Goal: Navigation & Orientation: Find specific page/section

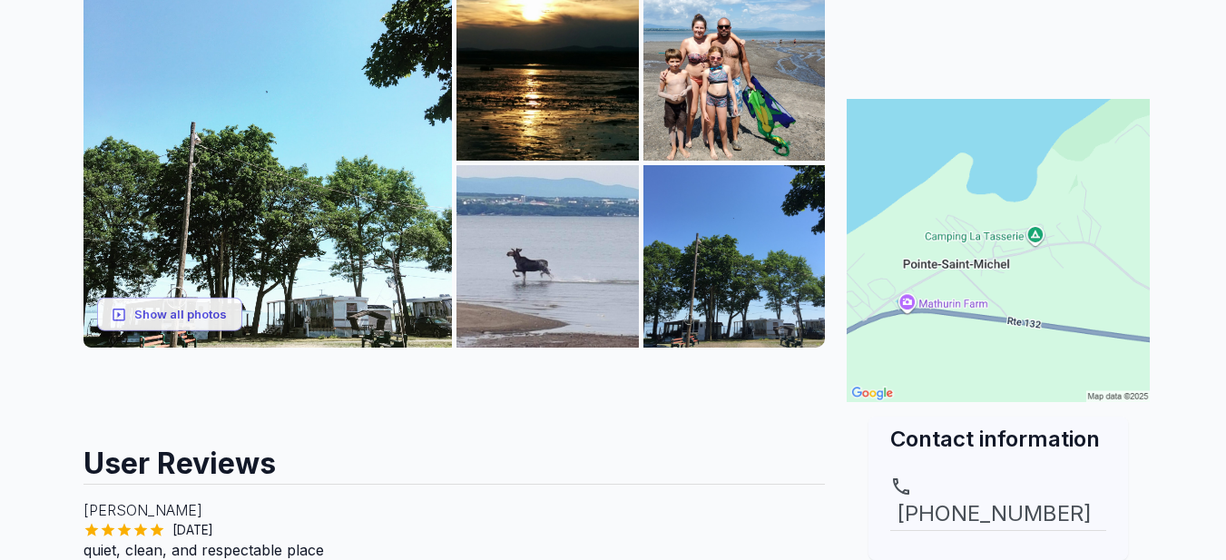
scroll to position [327, 0]
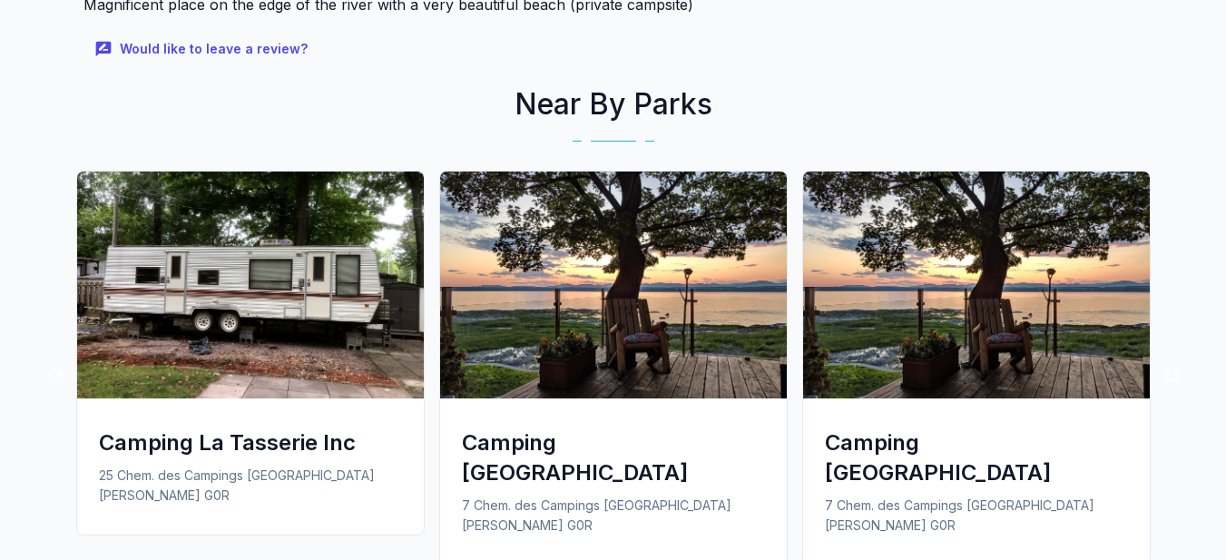
scroll to position [1247, 0]
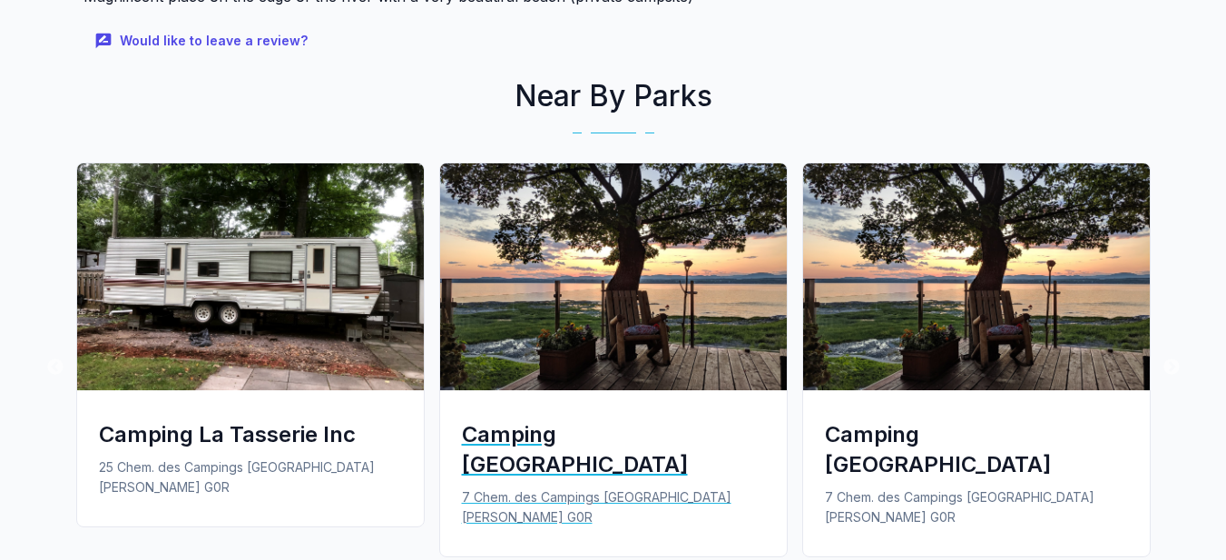
click at [599, 431] on div "Camping [GEOGRAPHIC_DATA]" at bounding box center [613, 449] width 303 height 60
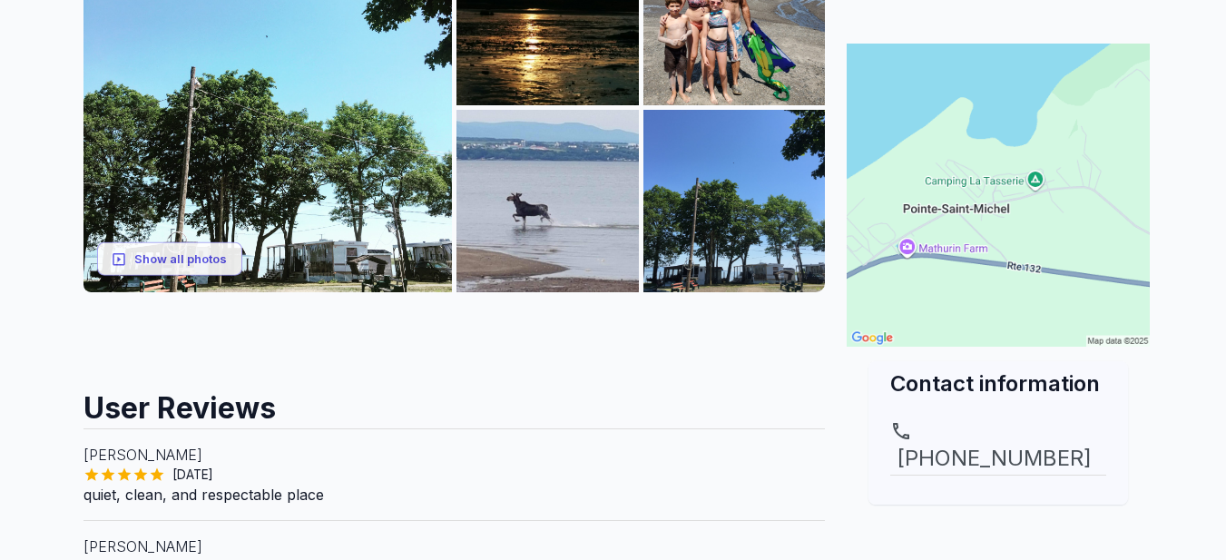
scroll to position [75, 0]
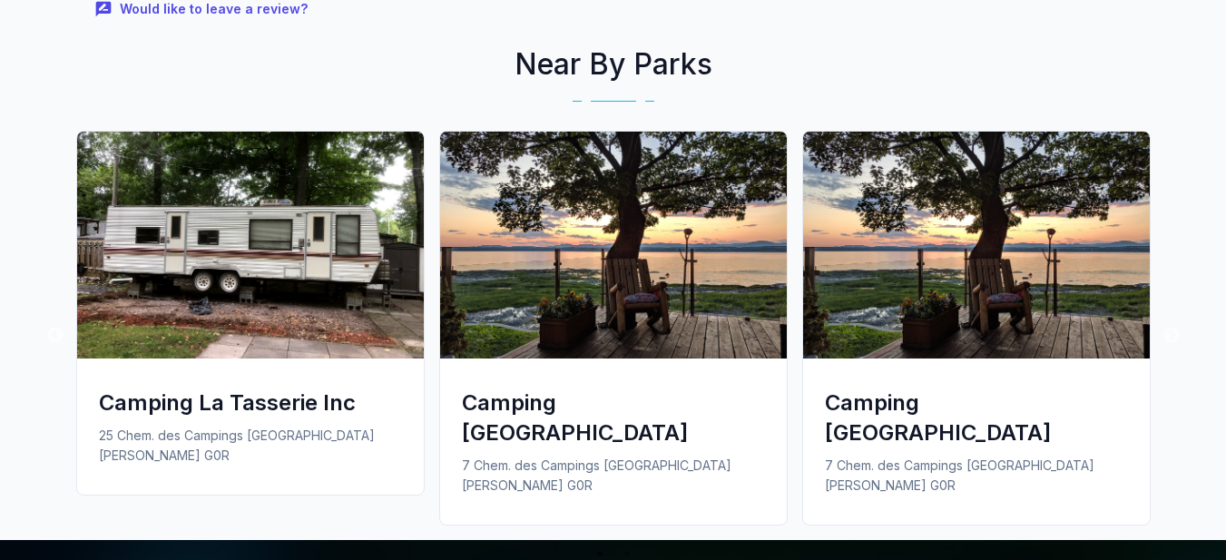
scroll to position [1290, 0]
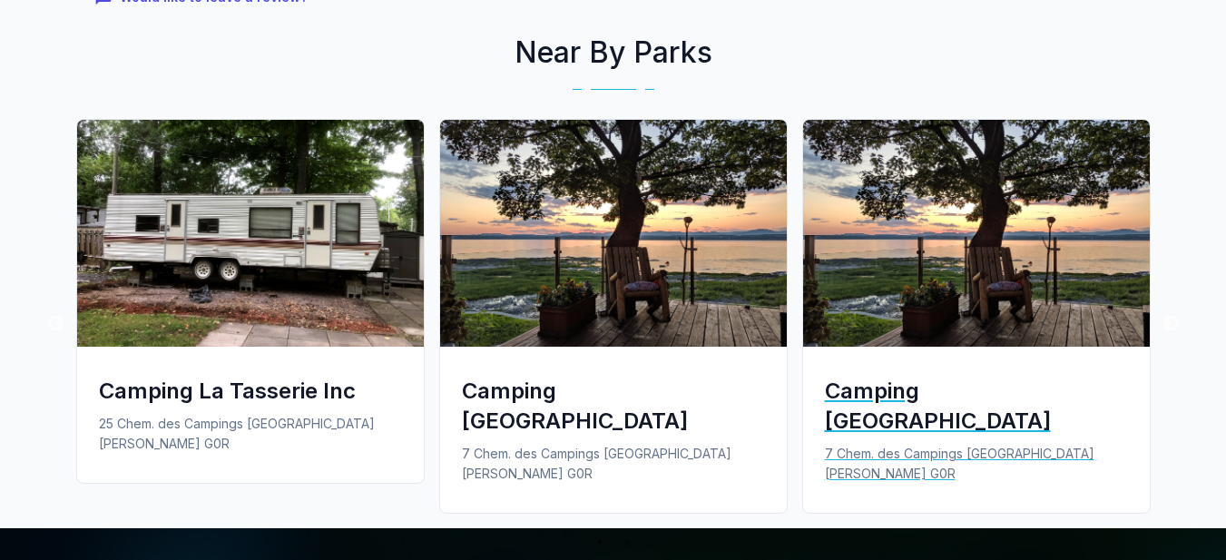
click at [940, 394] on div "Camping [GEOGRAPHIC_DATA]" at bounding box center [976, 406] width 303 height 60
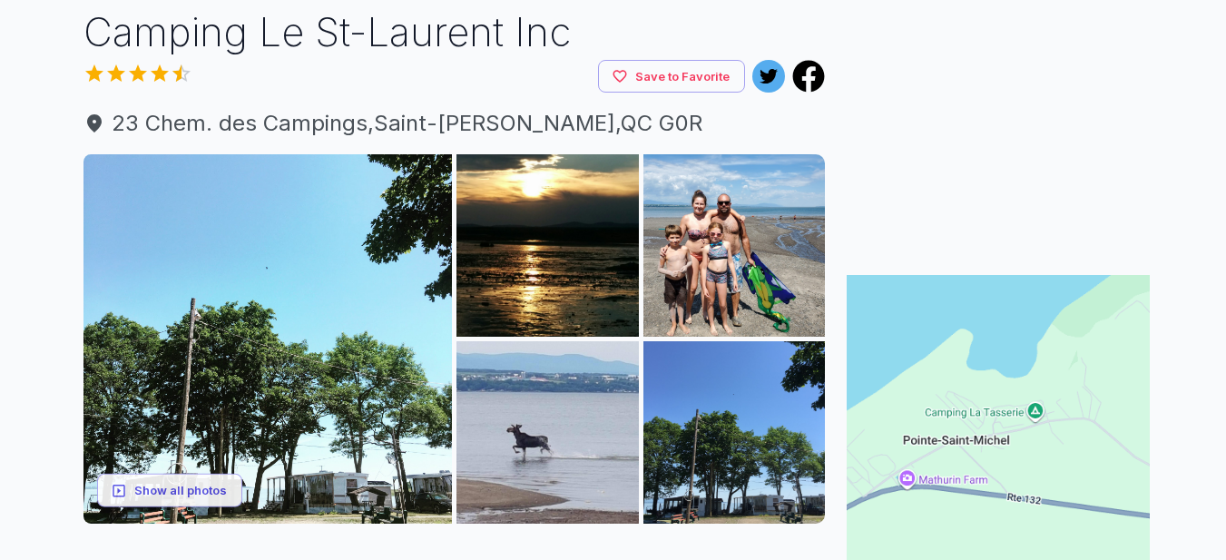
scroll to position [123, 0]
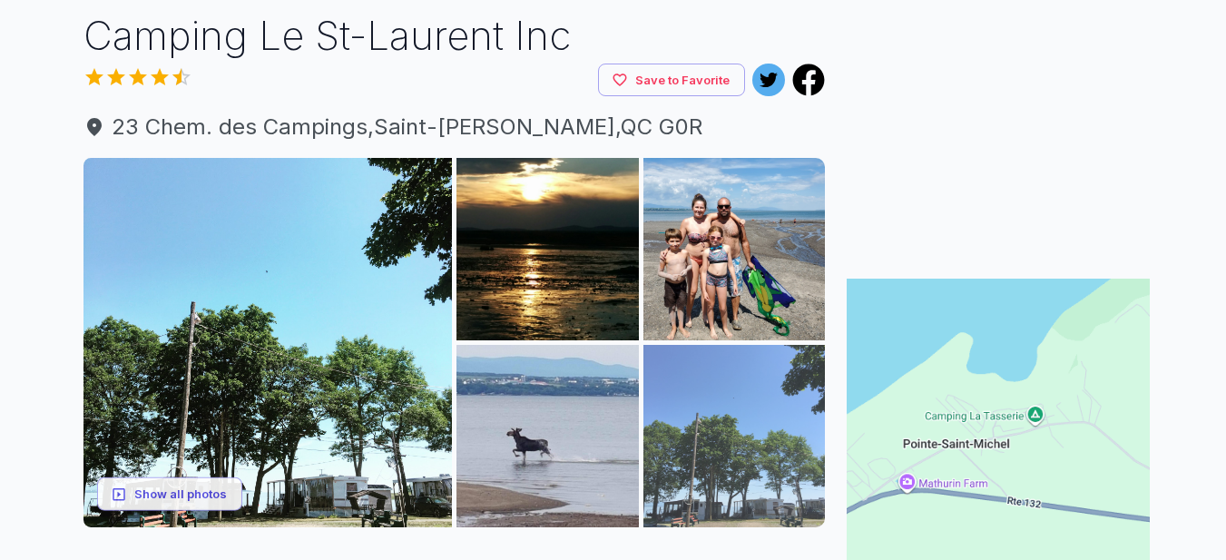
click at [754, 439] on img at bounding box center [734, 436] width 182 height 182
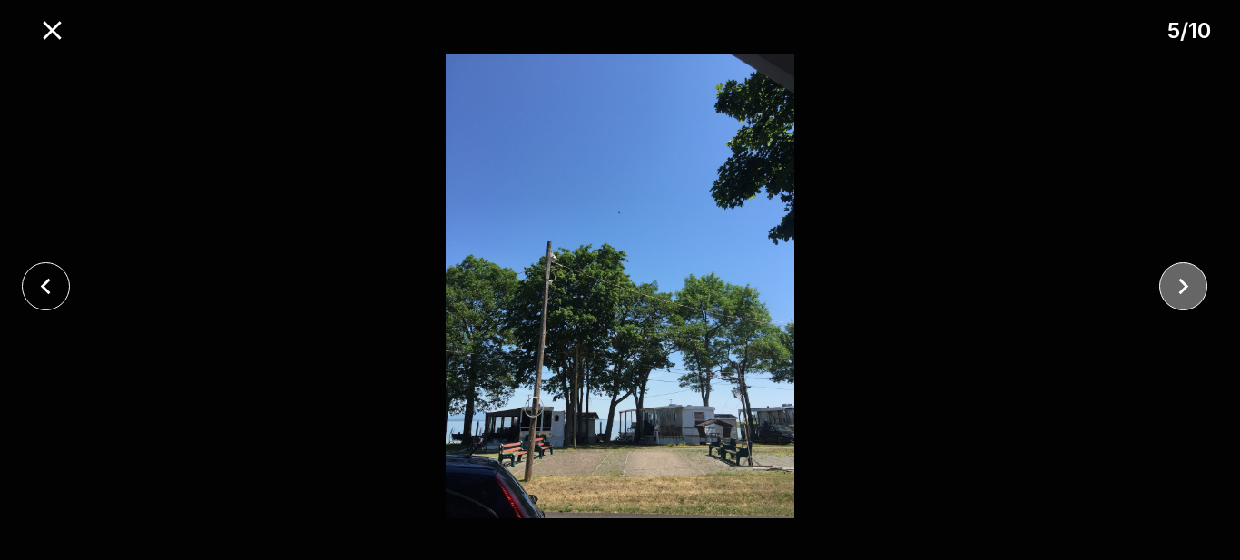
click at [1185, 287] on icon "close" at bounding box center [1183, 286] width 10 height 16
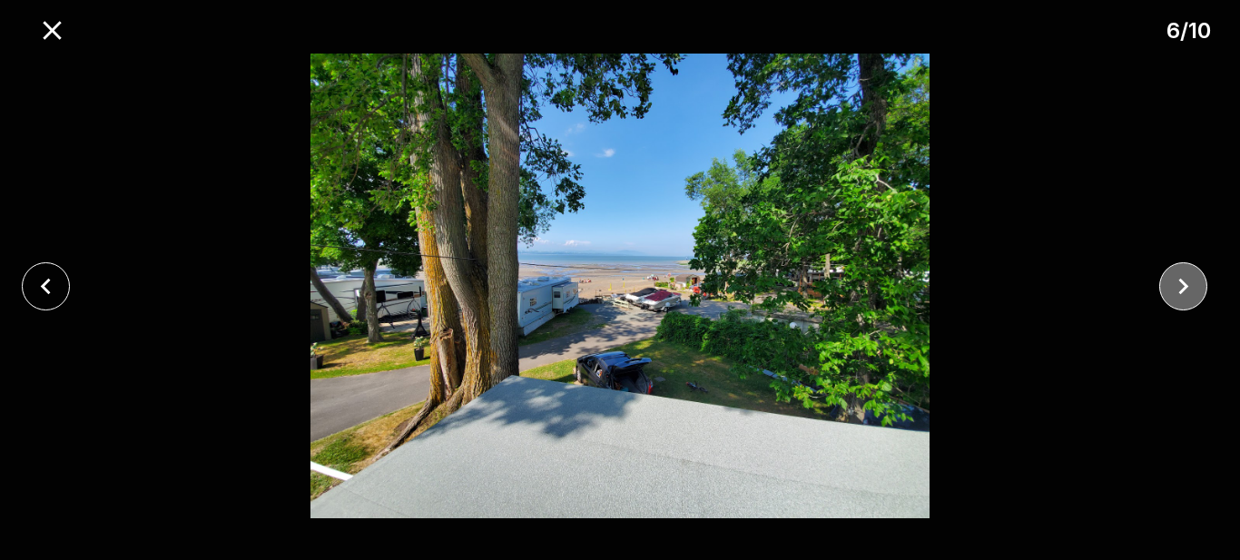
click at [1185, 287] on icon "close" at bounding box center [1183, 286] width 10 height 16
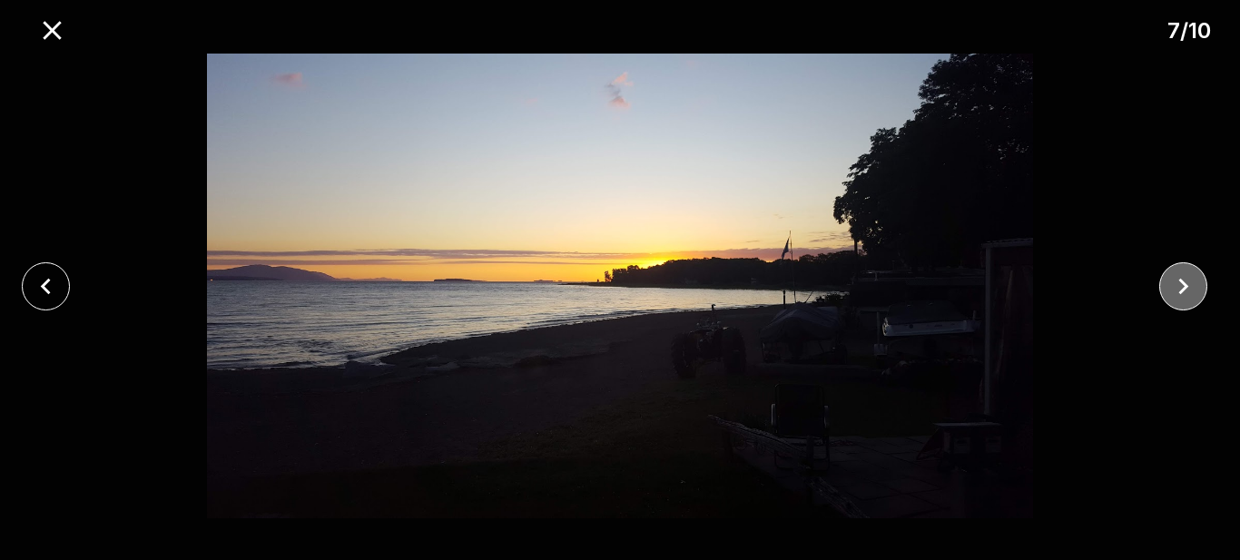
click at [1185, 287] on icon "close" at bounding box center [1183, 286] width 10 height 16
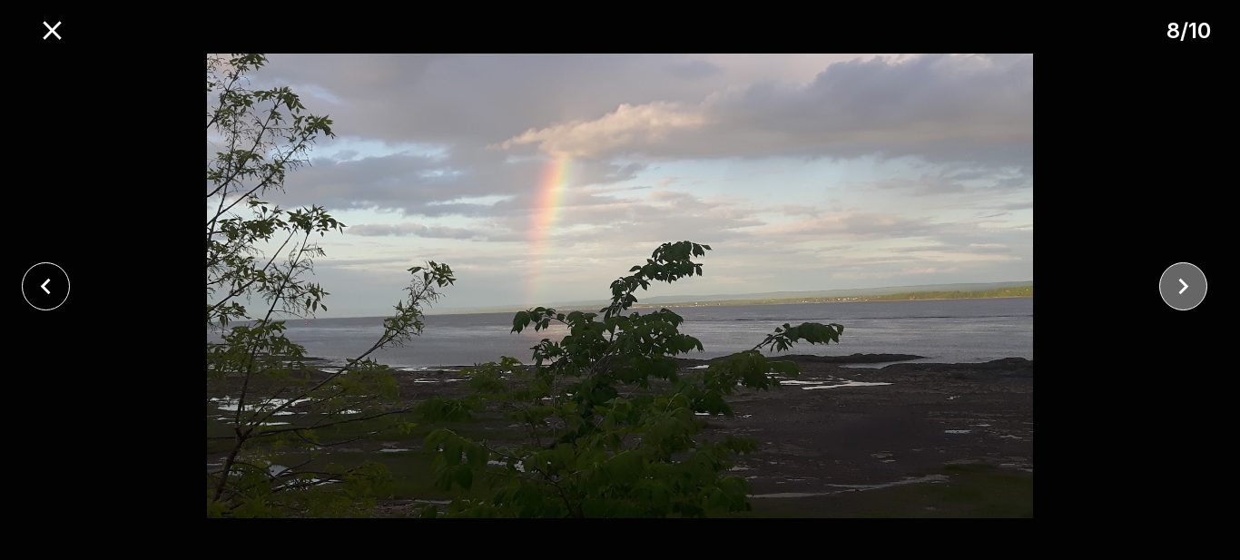
click at [1185, 287] on icon "close" at bounding box center [1183, 286] width 10 height 16
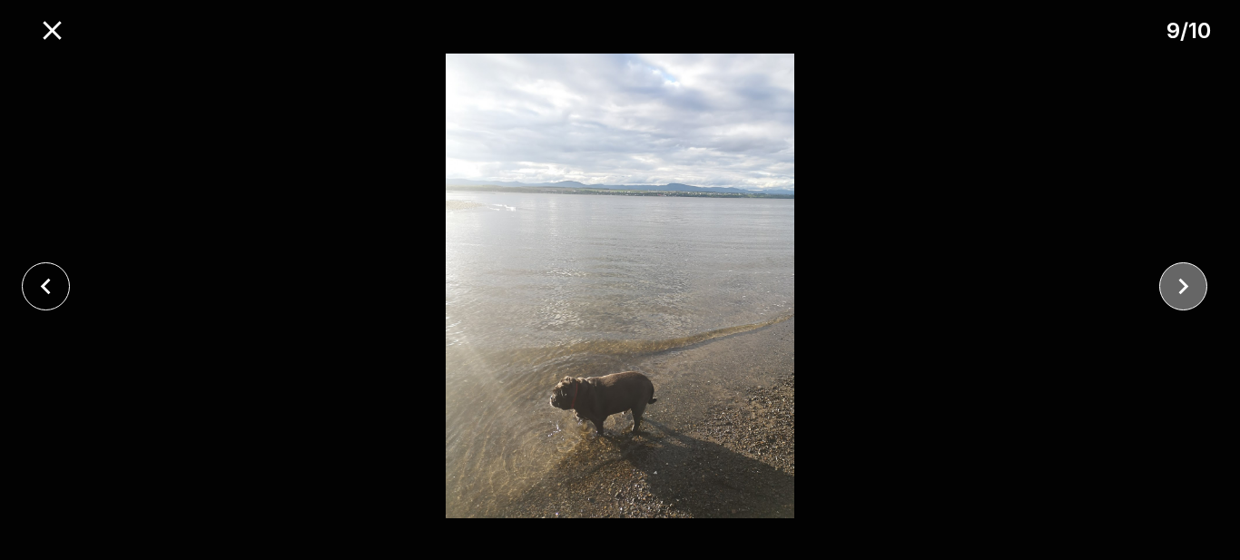
click at [1185, 287] on icon "close" at bounding box center [1183, 286] width 10 height 16
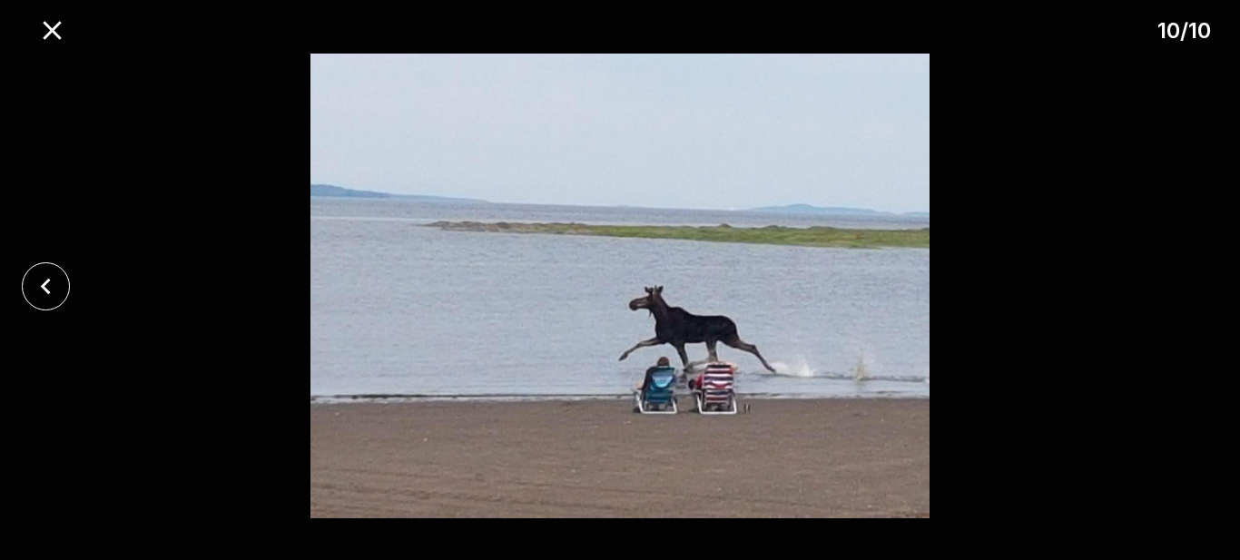
click at [1185, 287] on div at bounding box center [620, 286] width 1240 height 465
click at [35, 282] on icon "close" at bounding box center [46, 286] width 32 height 32
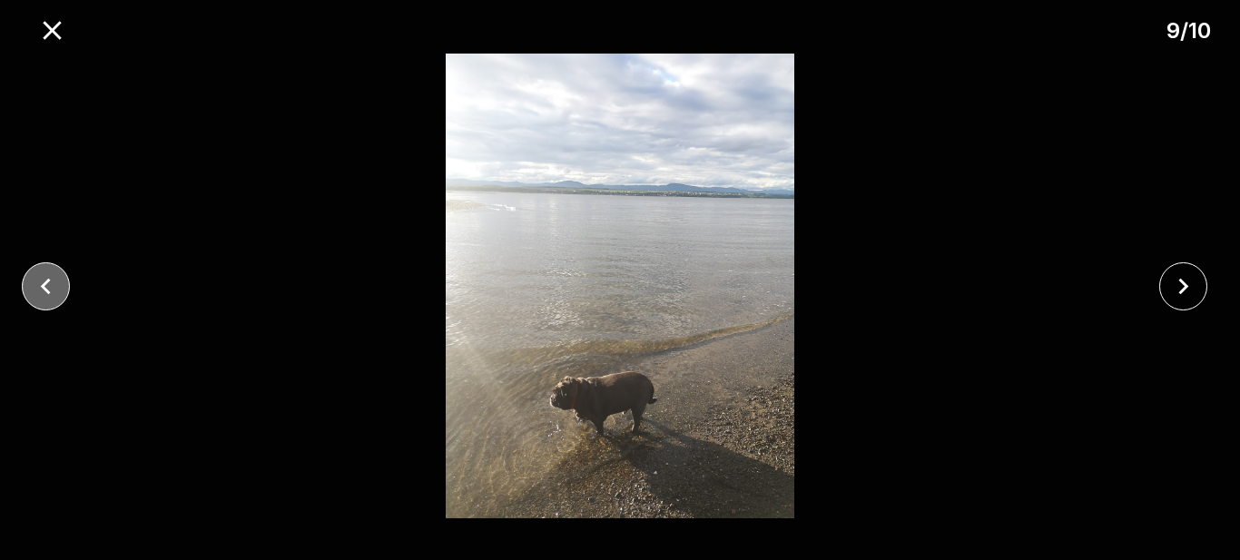
click at [35, 282] on icon "close" at bounding box center [46, 286] width 32 height 32
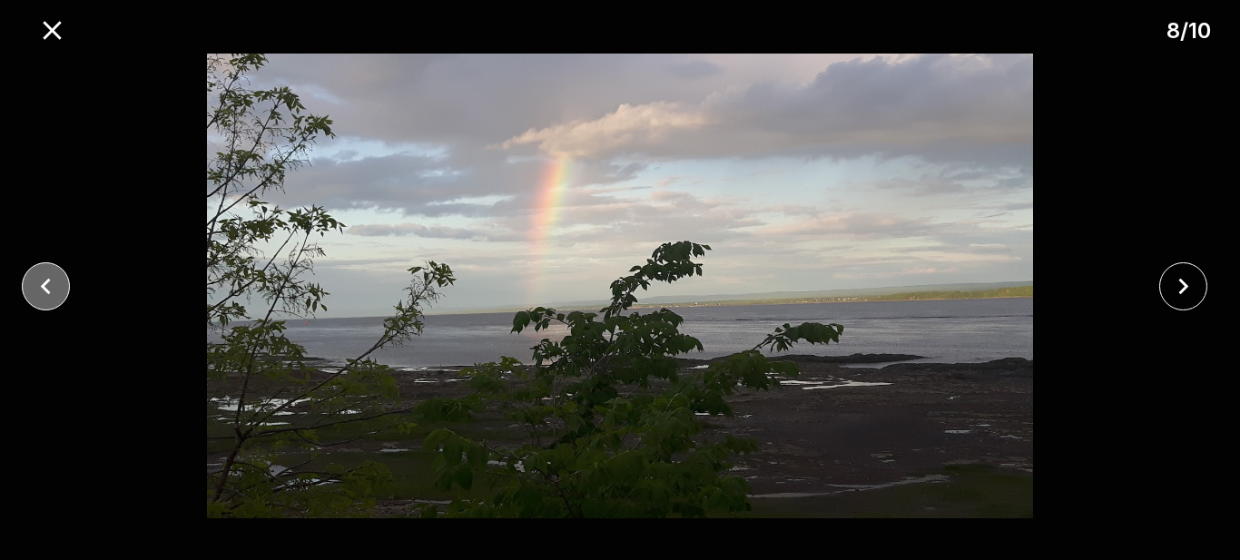
click at [35, 282] on icon "close" at bounding box center [46, 286] width 32 height 32
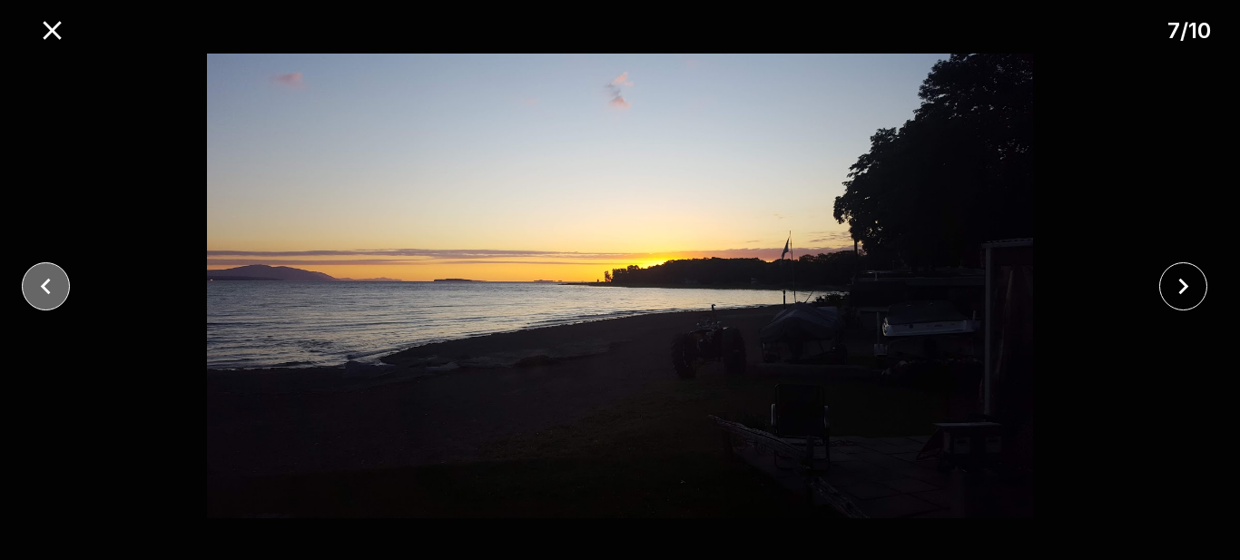
click at [35, 282] on icon "close" at bounding box center [46, 286] width 32 height 32
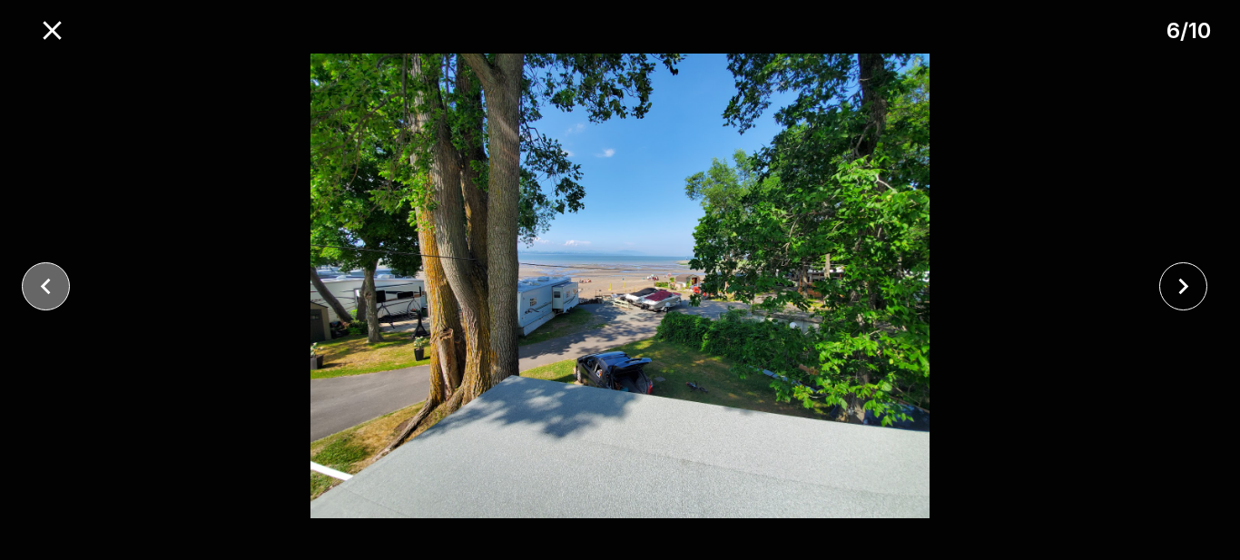
click at [35, 282] on icon "close" at bounding box center [46, 286] width 32 height 32
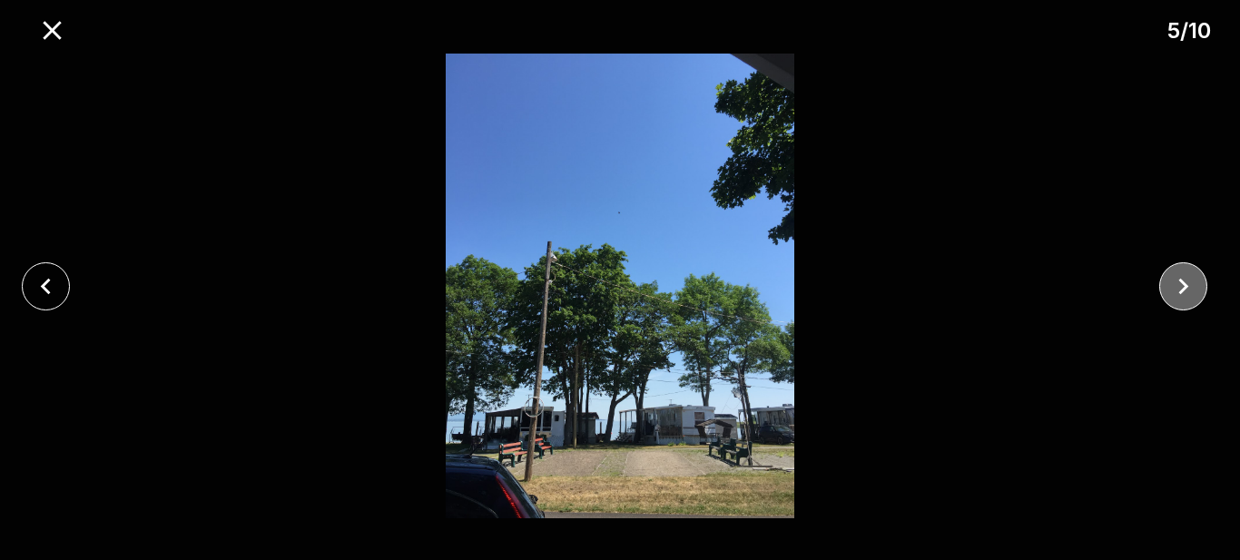
click at [1170, 295] on icon "close" at bounding box center [1183, 286] width 32 height 32
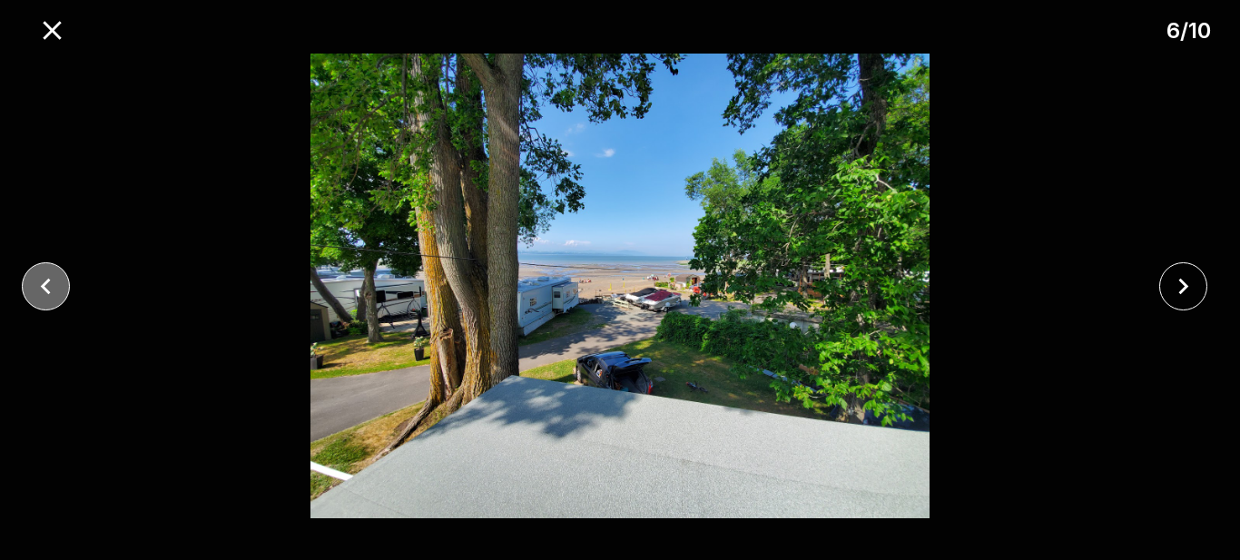
click at [54, 279] on icon "close" at bounding box center [46, 286] width 32 height 32
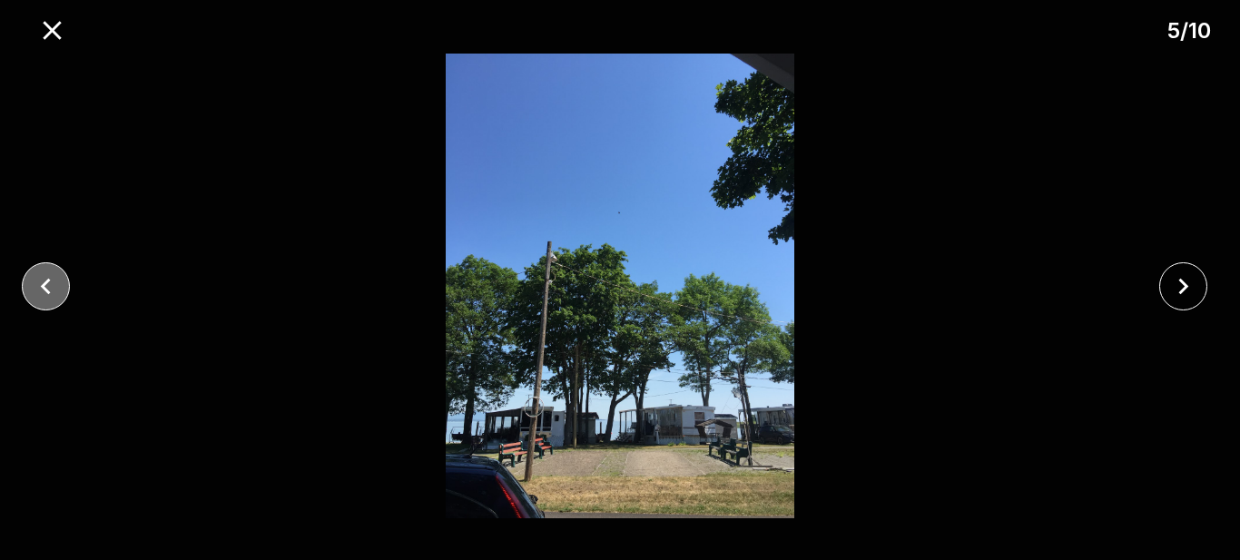
click at [54, 279] on icon "close" at bounding box center [46, 286] width 32 height 32
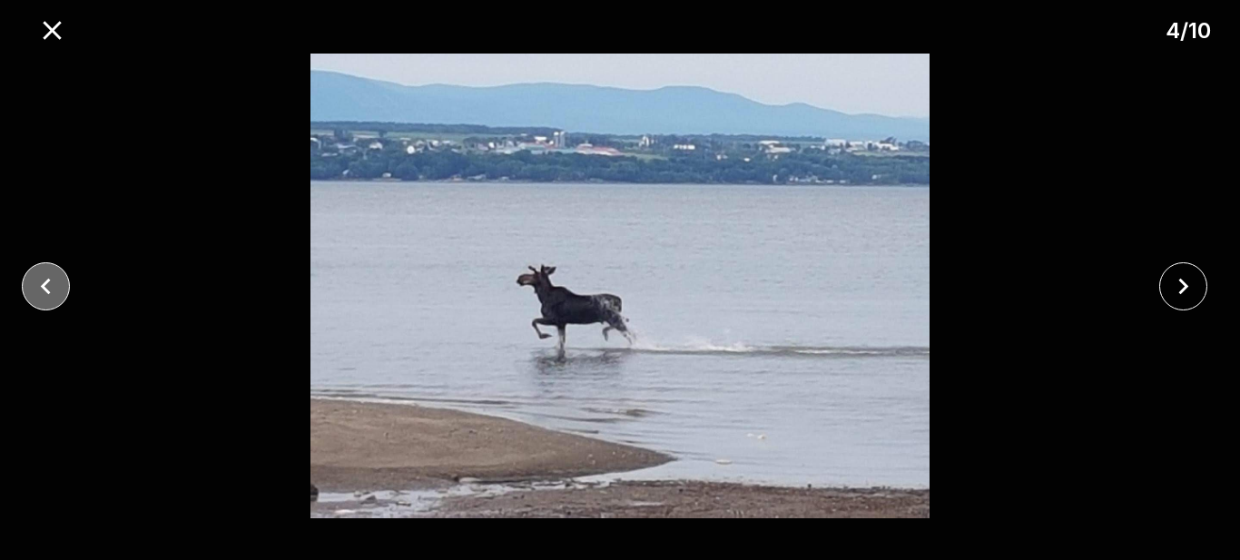
click at [54, 279] on icon "close" at bounding box center [46, 286] width 32 height 32
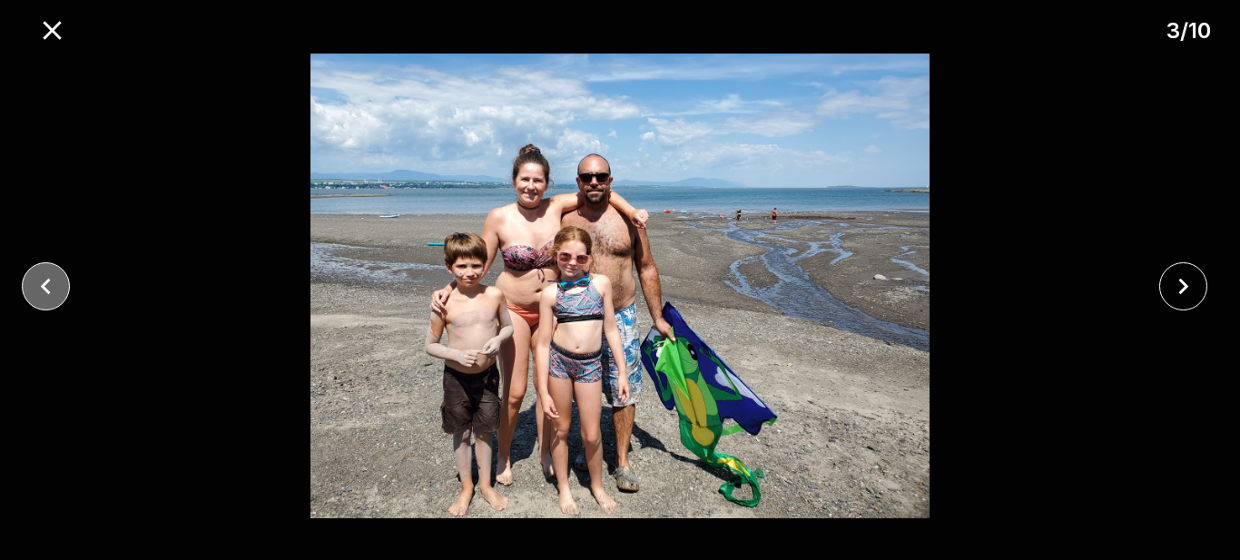
click at [54, 279] on icon "close" at bounding box center [46, 286] width 32 height 32
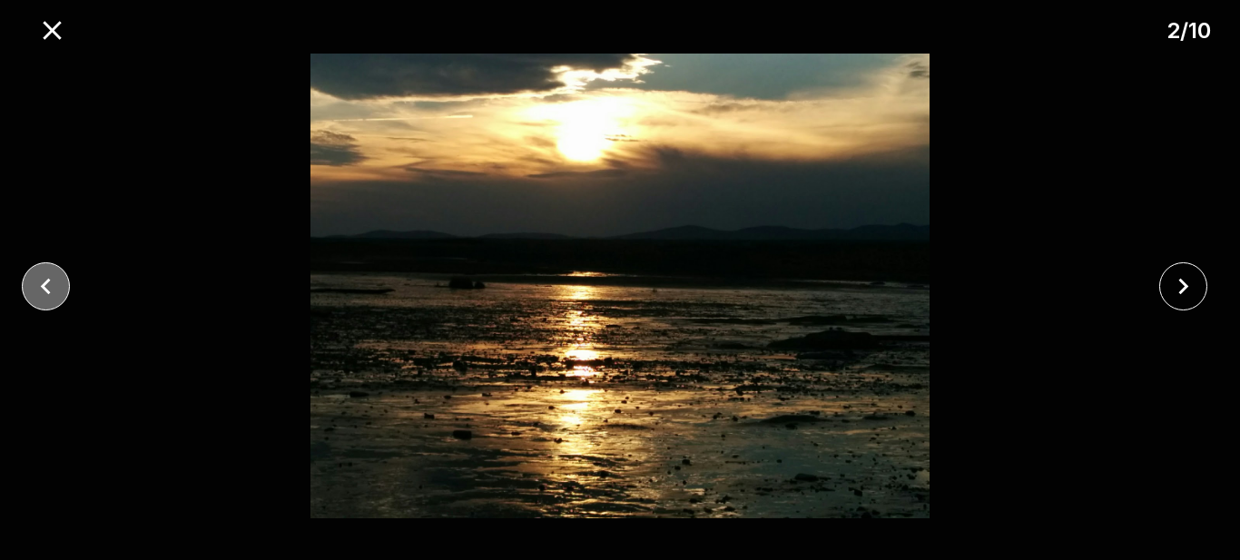
click at [54, 279] on icon "close" at bounding box center [46, 286] width 32 height 32
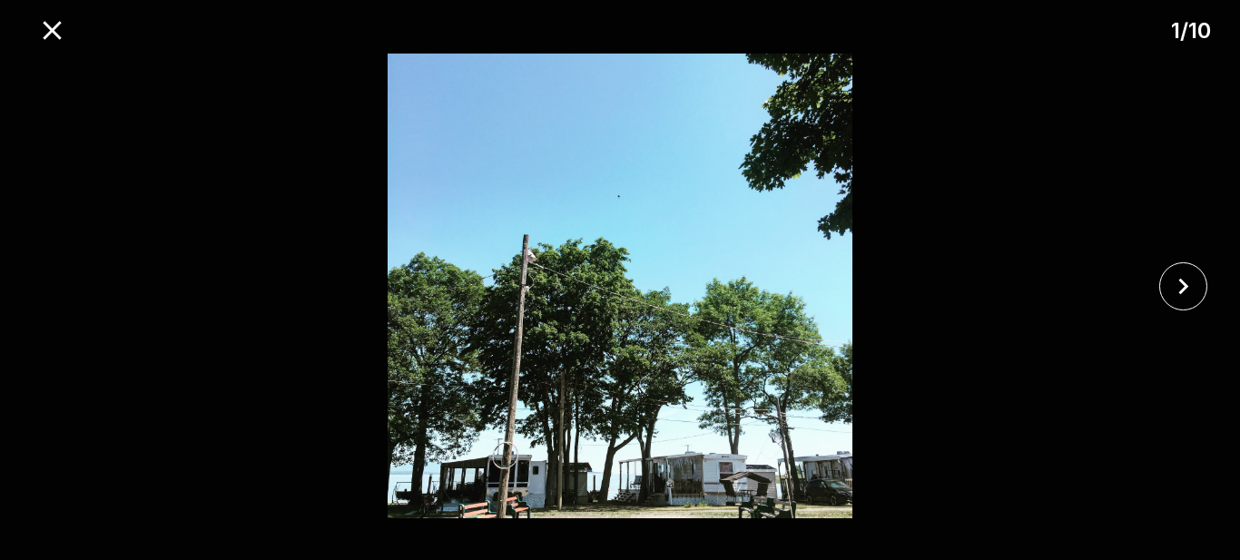
click at [54, 279] on div at bounding box center [620, 286] width 1240 height 465
click at [47, 25] on icon "close" at bounding box center [52, 30] width 18 height 18
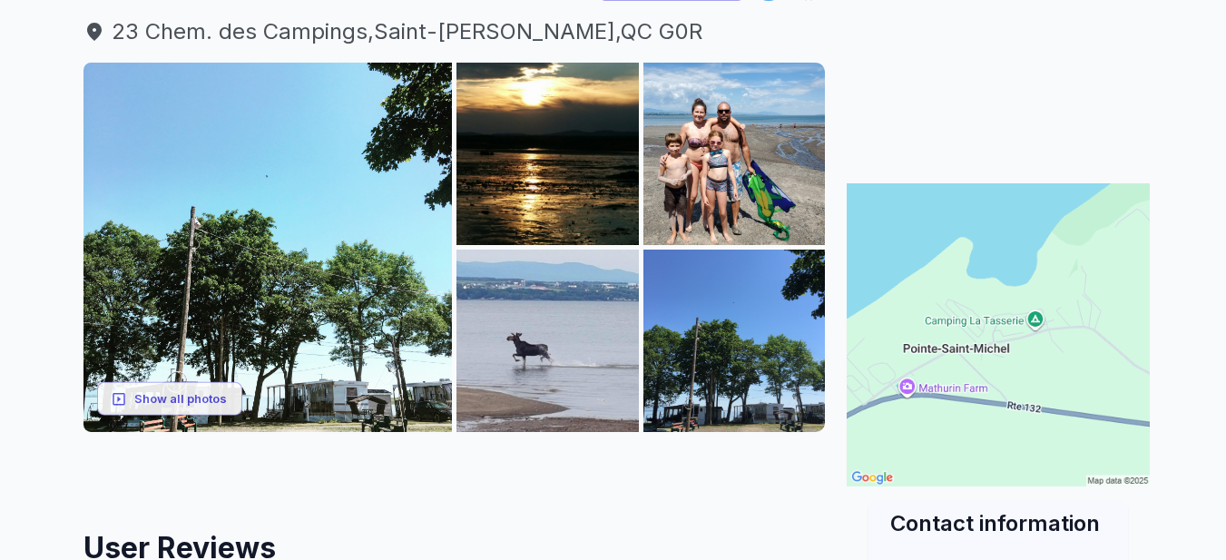
scroll to position [211, 0]
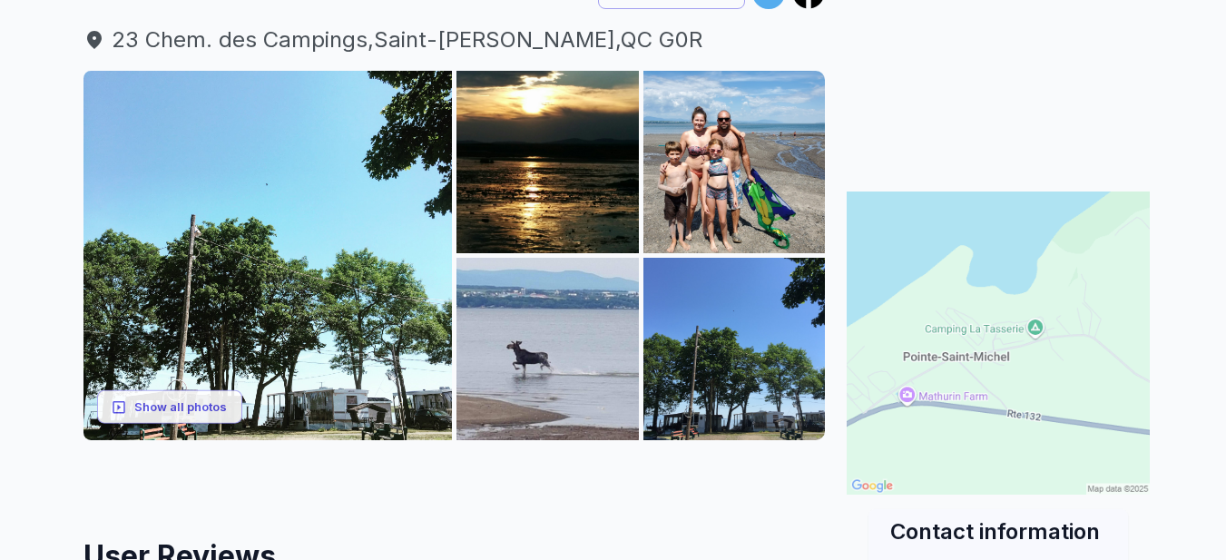
click at [1036, 398] on img at bounding box center [998, 342] width 303 height 303
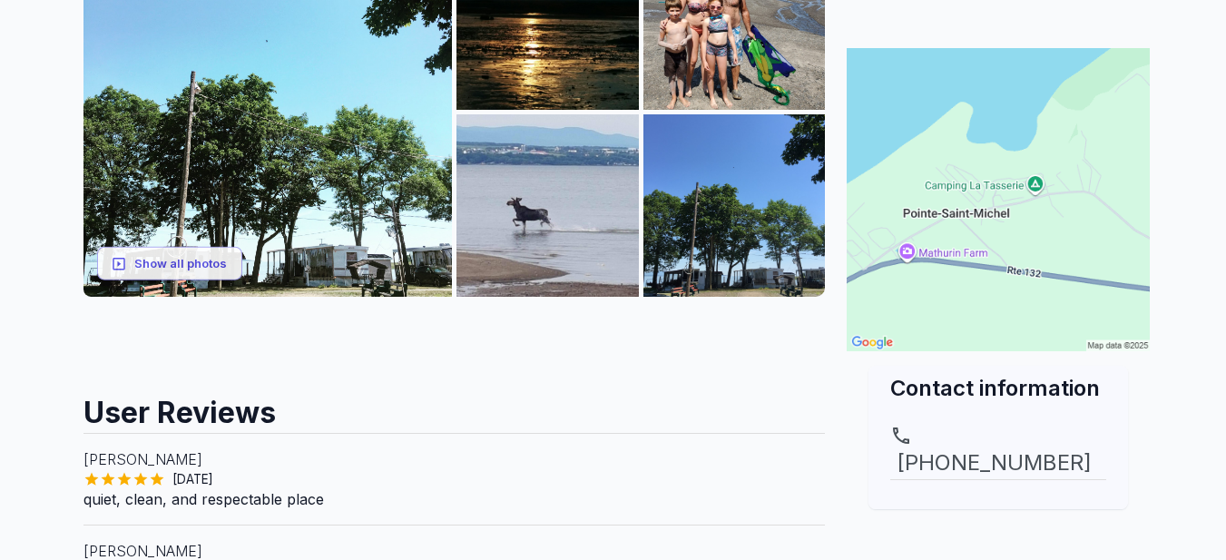
scroll to position [0, 0]
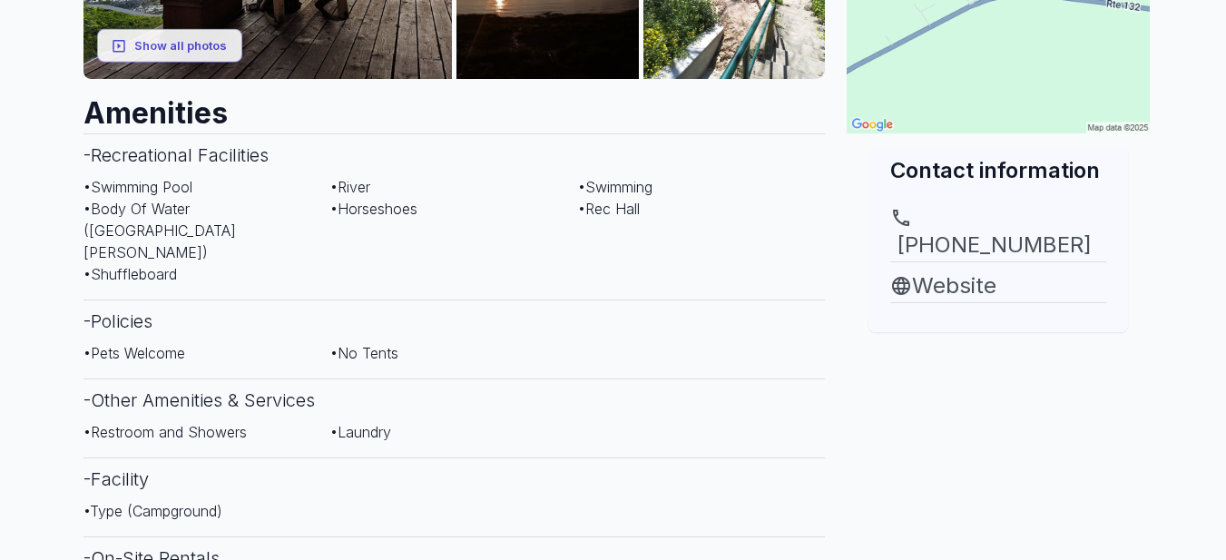
scroll to position [583, 0]
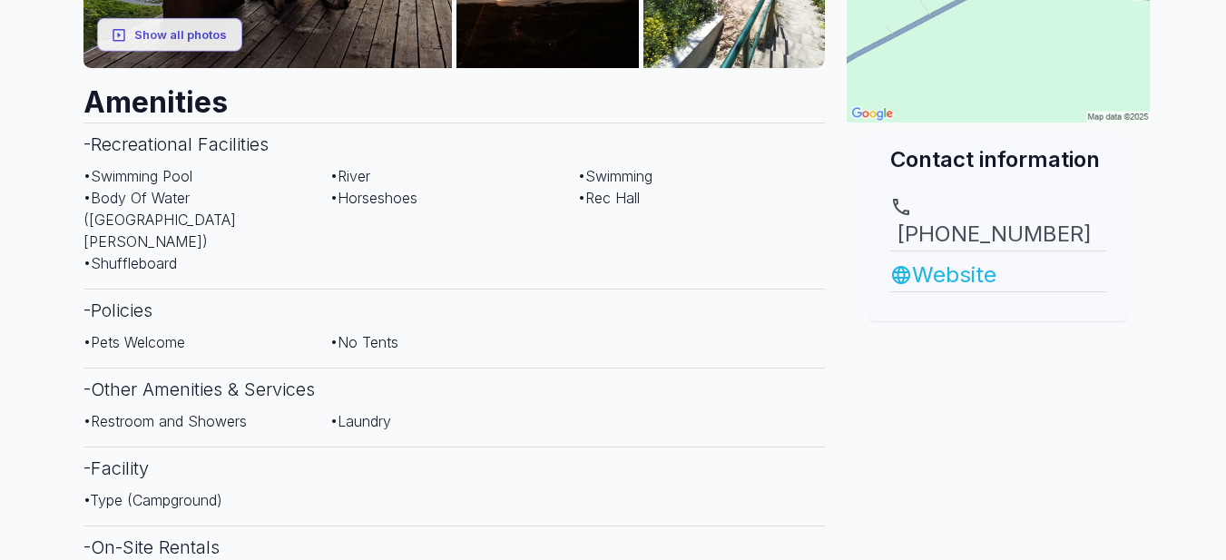
click at [996, 259] on link "Website" at bounding box center [998, 275] width 216 height 33
